Goal: Information Seeking & Learning: Learn about a topic

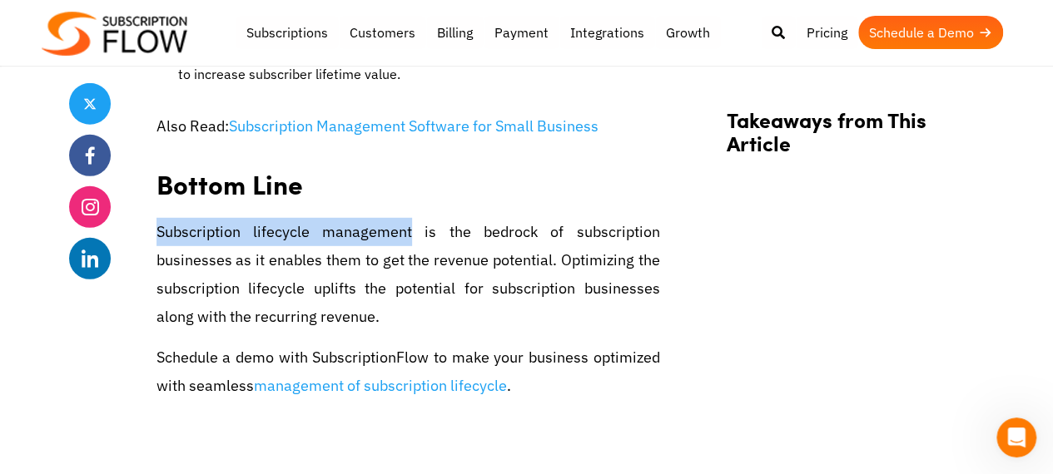
scroll to position [5575, 0]
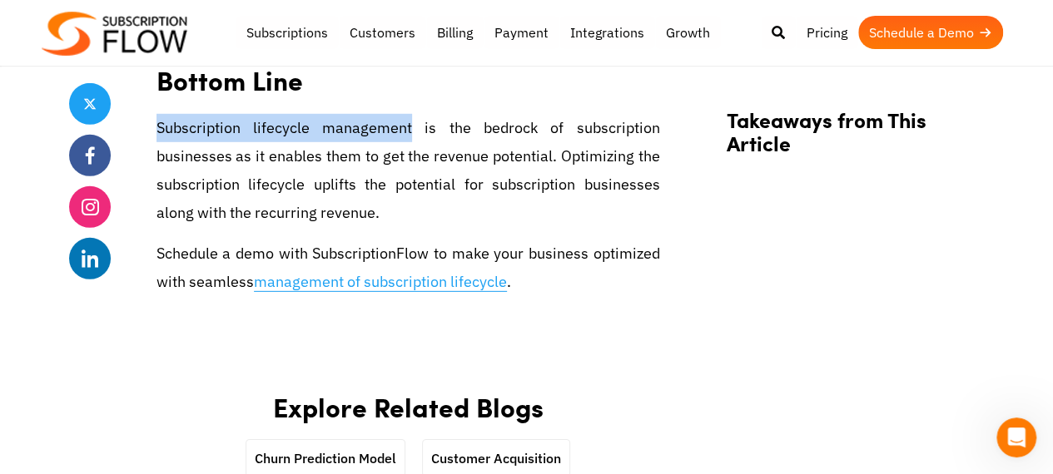
click at [452, 272] on link "management of subscription lifecycle" at bounding box center [380, 282] width 253 height 20
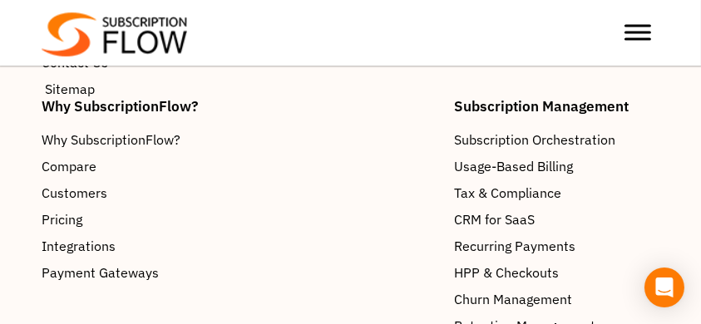
scroll to position [4466, 0]
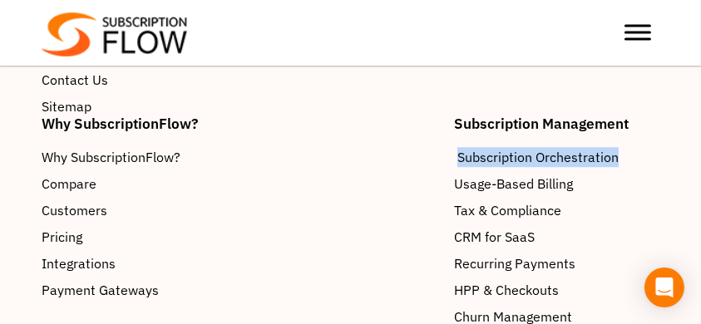
drag, startPoint x: 446, startPoint y: 154, endPoint x: 635, endPoint y: 161, distance: 189.0
click at [635, 161] on div "Subscription Management Subscription Orchestration Usage-Based Billing Tax & Co…" at bounding box center [557, 252] width 222 height 272
copy span "Subscription Orchestration"
click at [557, 158] on span "Subscription Orchestration" at bounding box center [538, 157] width 161 height 20
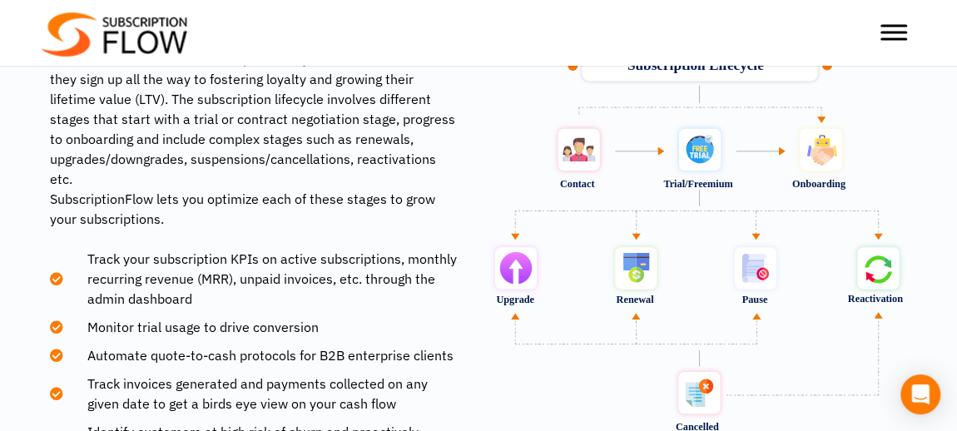
scroll to position [2400, 0]
